Goal: Transaction & Acquisition: Purchase product/service

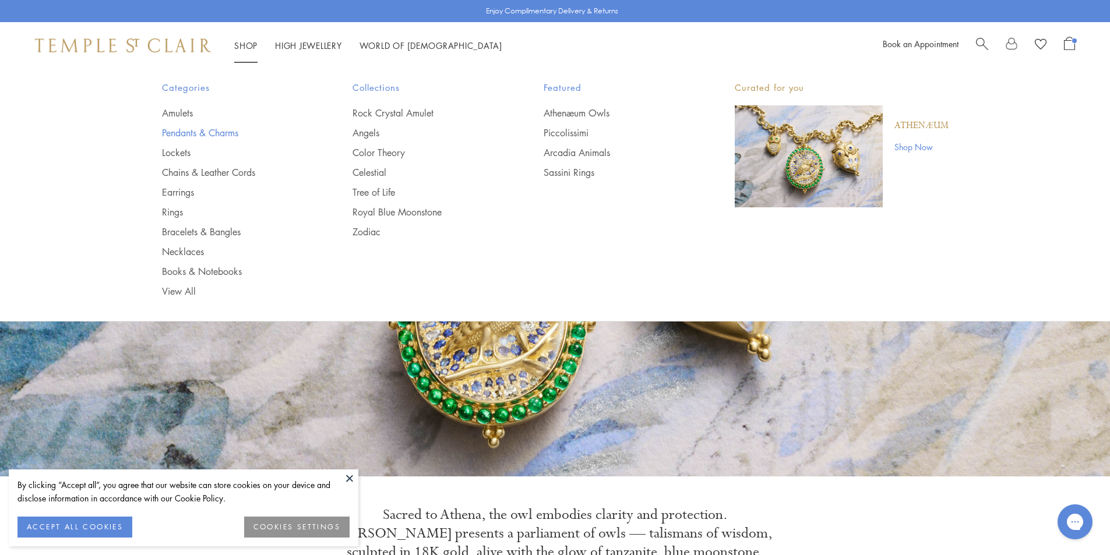
click at [185, 126] on link "Pendants & Charms" at bounding box center [234, 132] width 144 height 13
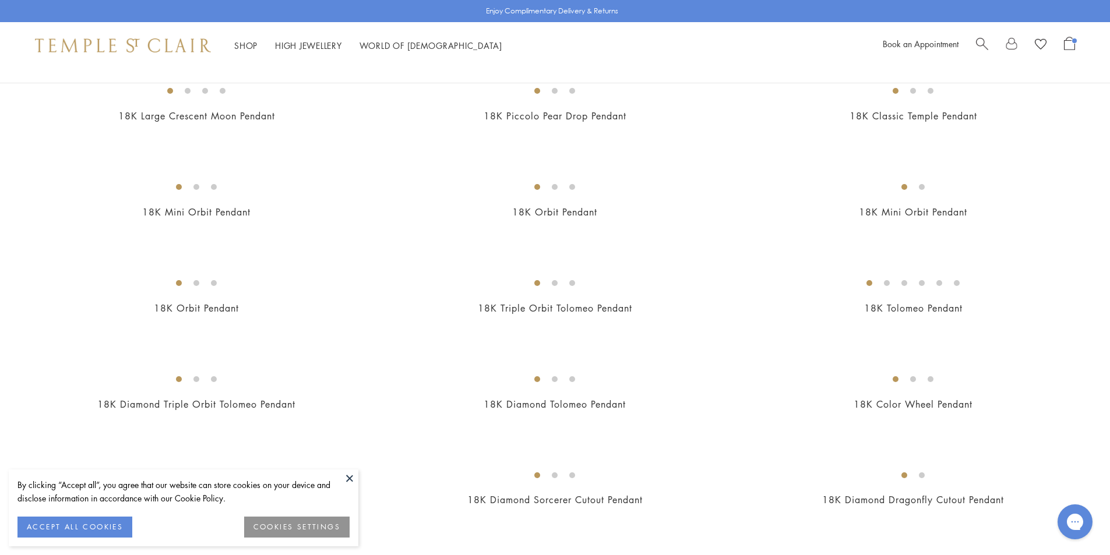
scroll to position [1454, 0]
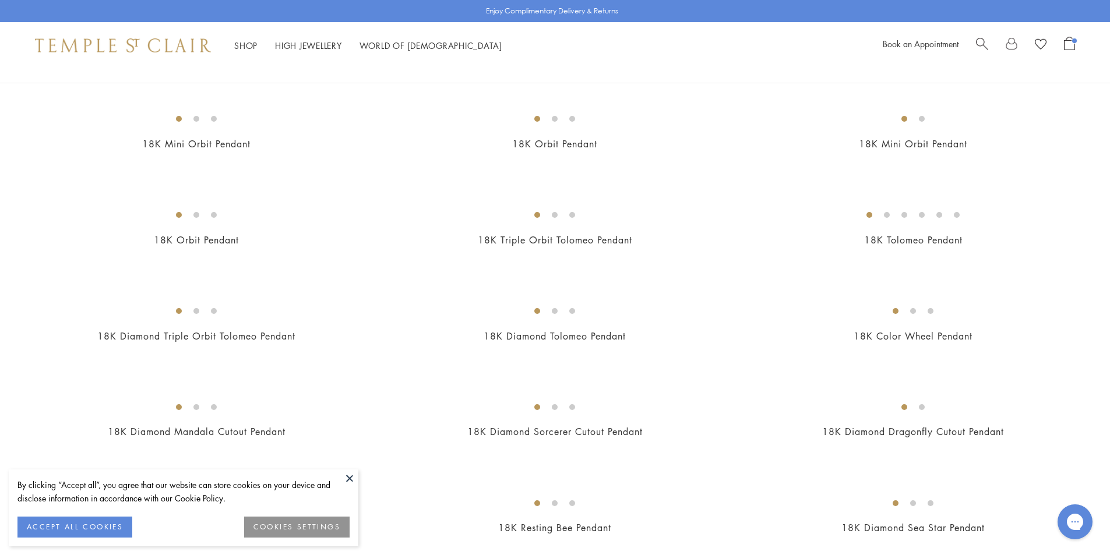
click at [0, 0] on img at bounding box center [0, 0] width 0 height 0
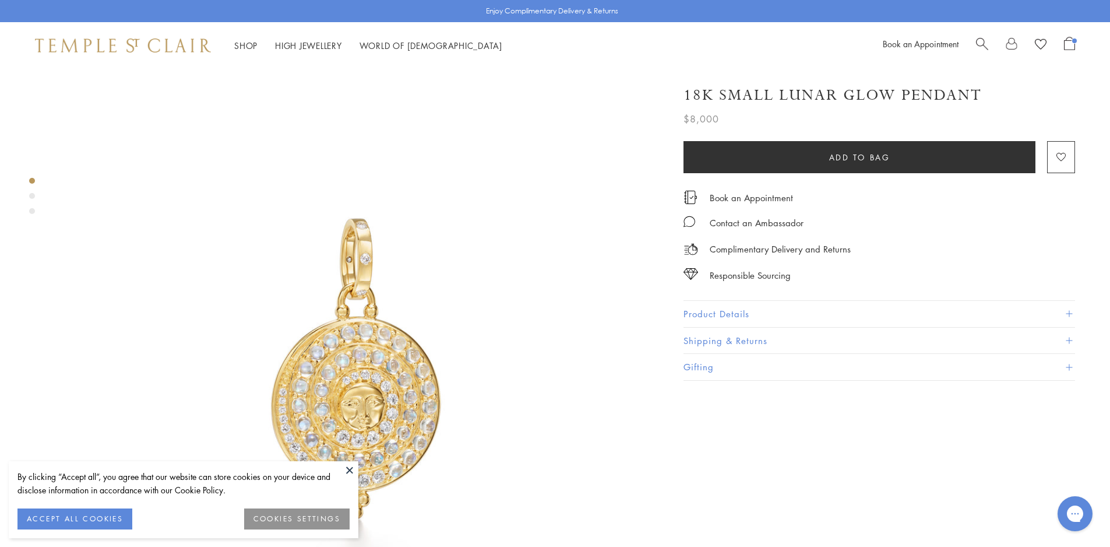
click at [716, 306] on button "Product Details" at bounding box center [879, 314] width 392 height 26
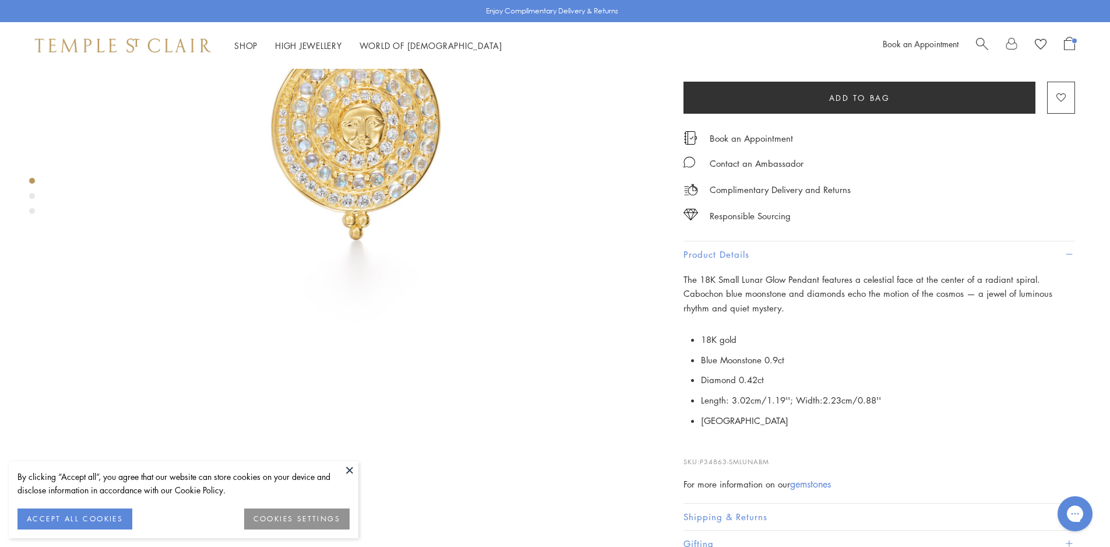
scroll to position [291, 0]
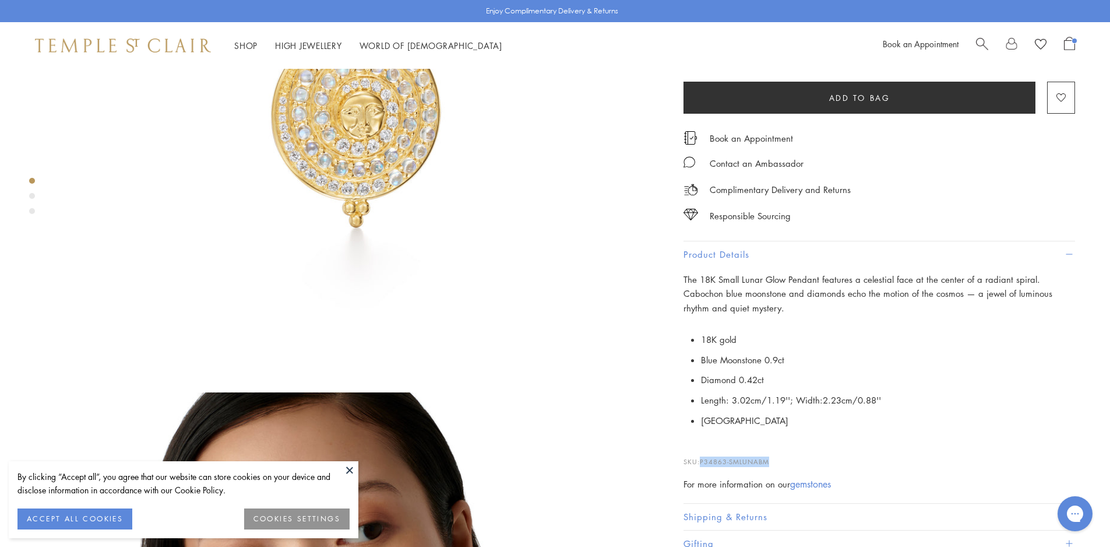
drag, startPoint x: 770, startPoint y: 458, endPoint x: 702, endPoint y: 459, distance: 67.6
click at [702, 459] on span "P34863-SMLUNABM" at bounding box center [734, 461] width 69 height 9
